Goal: Information Seeking & Learning: Learn about a topic

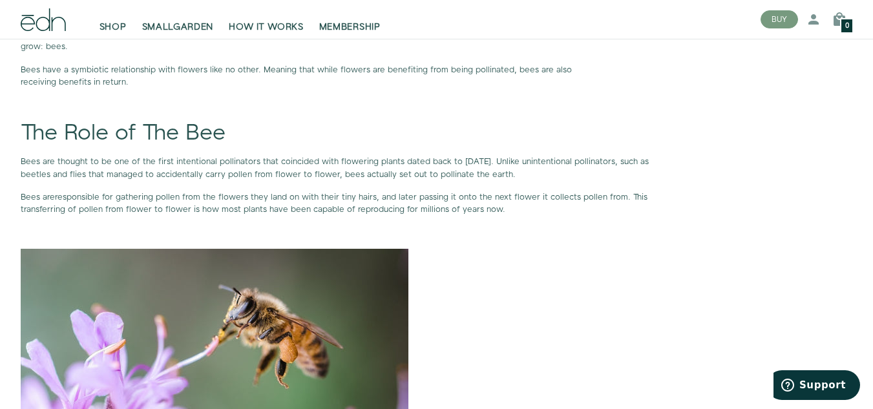
scroll to position [831, 0]
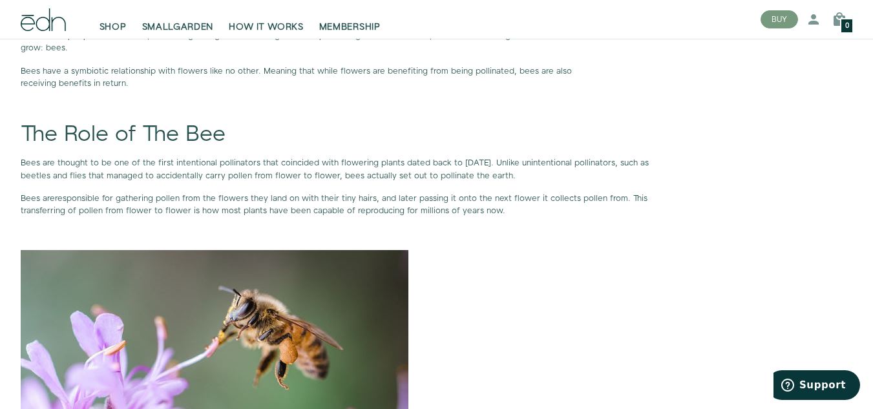
drag, startPoint x: 19, startPoint y: 21, endPoint x: 52, endPoint y: 33, distance: 35.0
click at [52, 33] on div "SHOP SMALLGARDEN HOW IT WORKS MEMBERSHIP" at bounding box center [380, 19] width 740 height 39
drag, startPoint x: 20, startPoint y: 24, endPoint x: 73, endPoint y: 34, distance: 53.9
click at [73, 34] on div "SHOP SMALLGARDEN HOW IT WORKS MEMBERSHIP" at bounding box center [380, 19] width 740 height 39
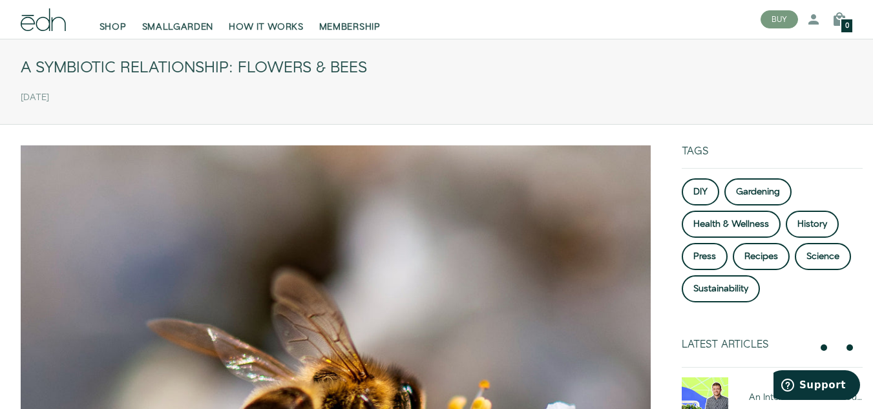
scroll to position [0, 0]
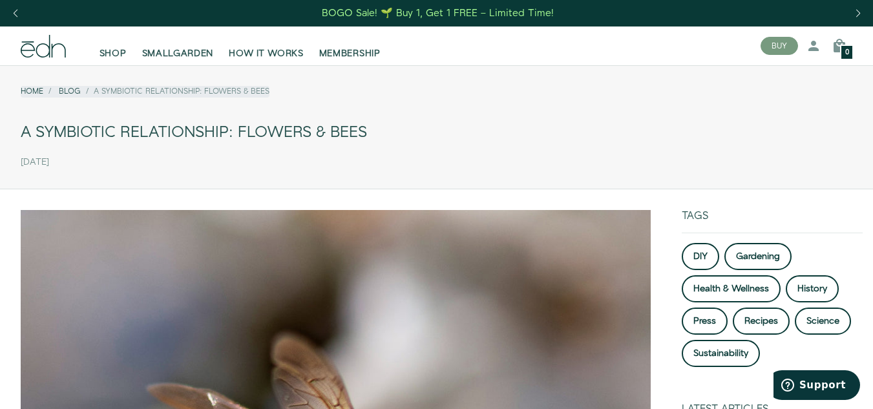
drag, startPoint x: 12, startPoint y: 43, endPoint x: 71, endPoint y: 48, distance: 59.7
click at [71, 48] on div at bounding box center [43, 46] width 66 height 23
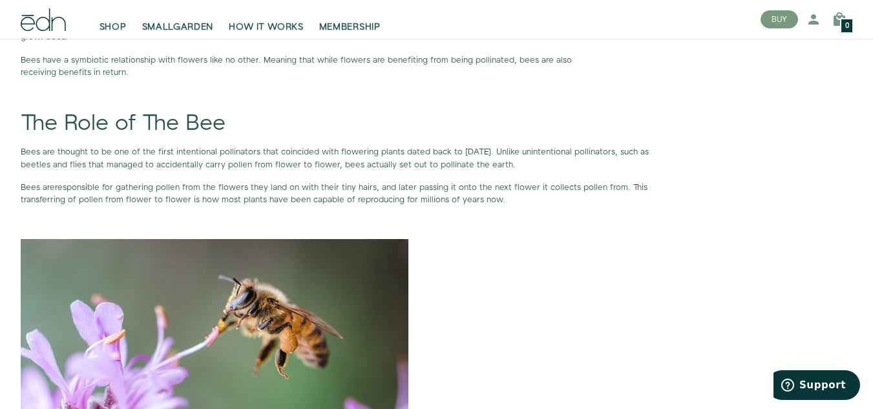
scroll to position [845, 0]
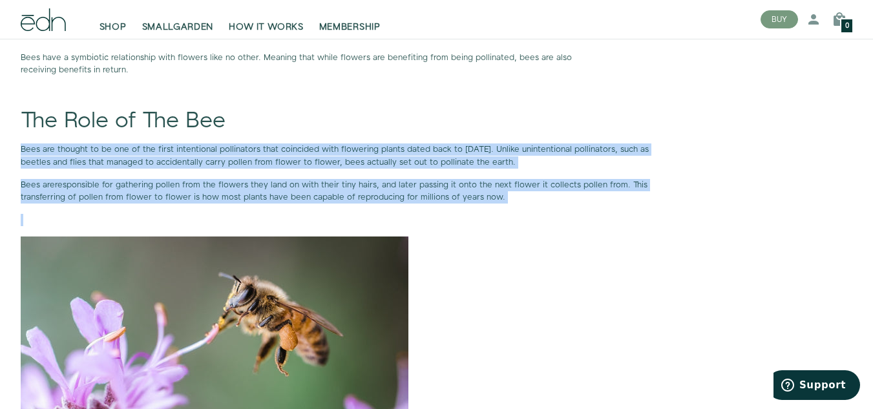
drag, startPoint x: 20, startPoint y: 149, endPoint x: 472, endPoint y: 206, distance: 456.0
copy div "Bees are thought to be one of the first intentional pollinators that coincided …"
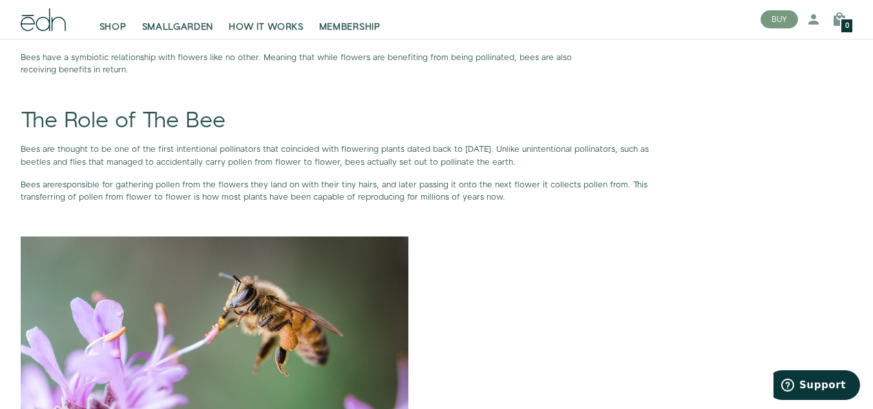
click at [688, 21] on div "SHOP SMALLGARDEN HOW IT WORKS MEMBERSHIP" at bounding box center [413, 19] width 674 height 28
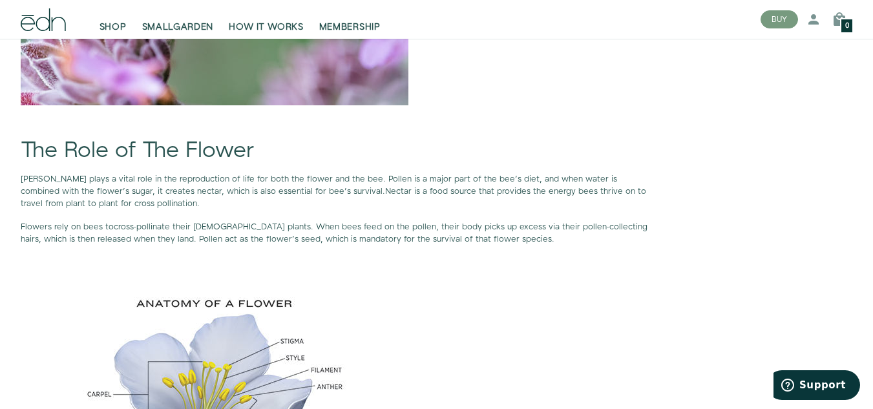
scroll to position [1238, 0]
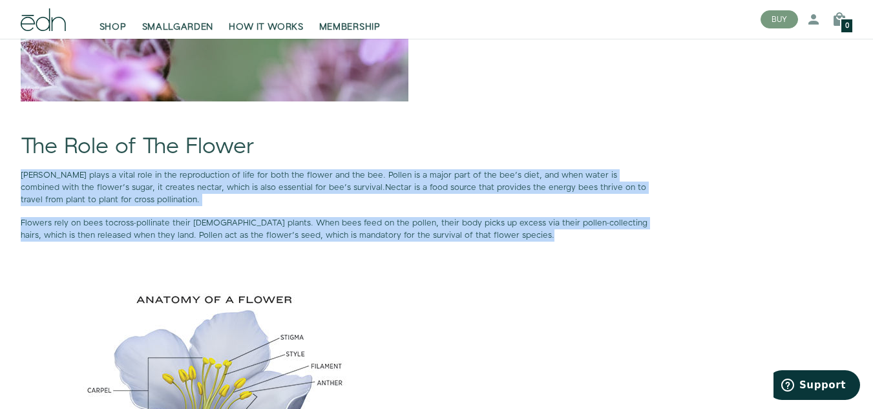
drag, startPoint x: 21, startPoint y: 175, endPoint x: 488, endPoint y: 242, distance: 471.4
copy div "[PERSON_NAME] plays a vital role in the reproduction of life for both the flowe…"
